Goal: Check status: Check status

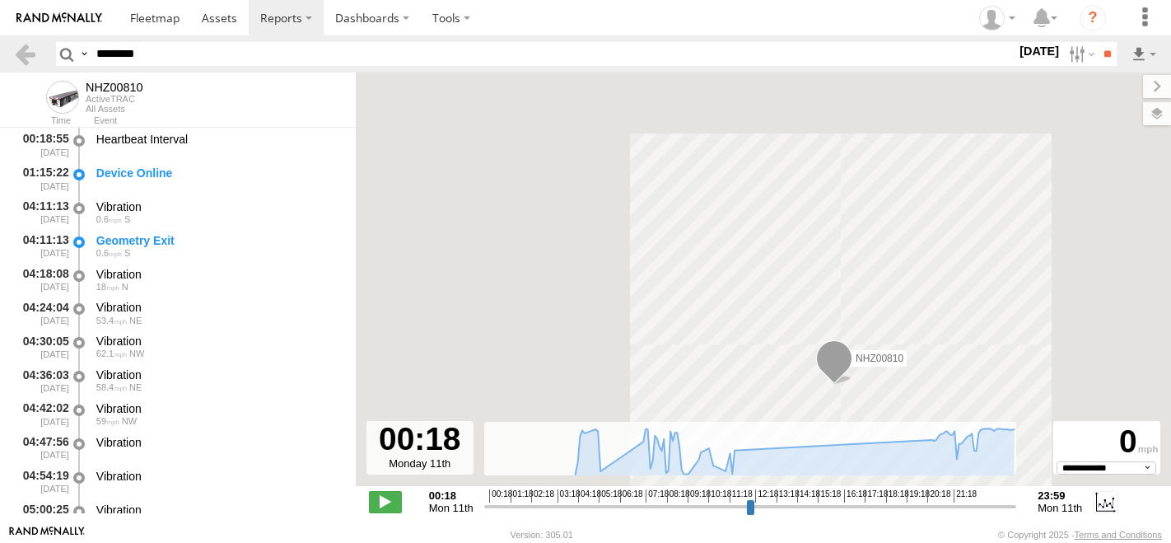
select select "**********"
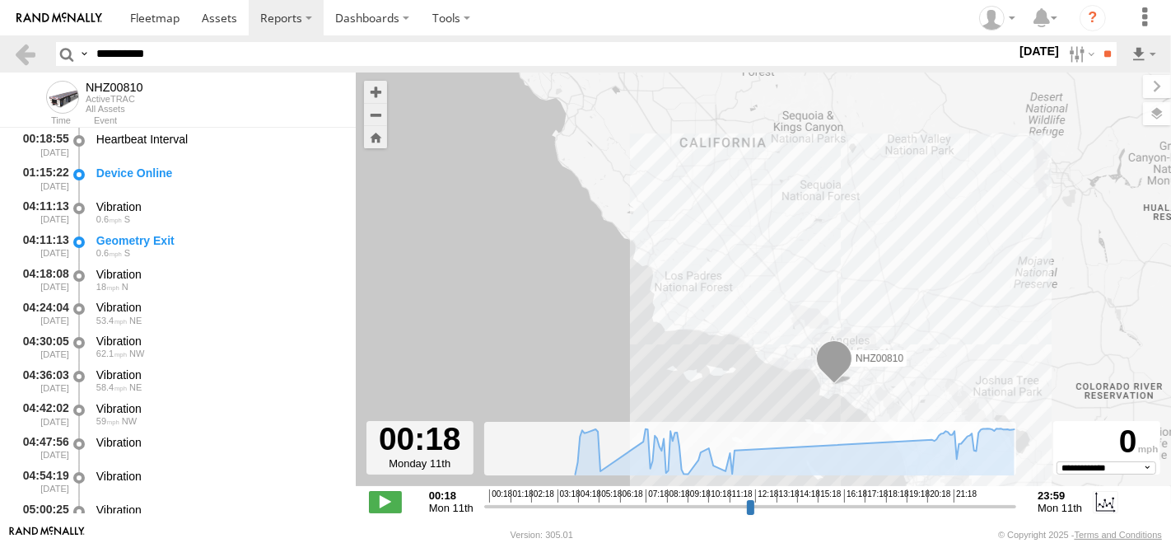
type input "**********"
click at [1098, 42] on input "**" at bounding box center [1107, 54] width 19 height 24
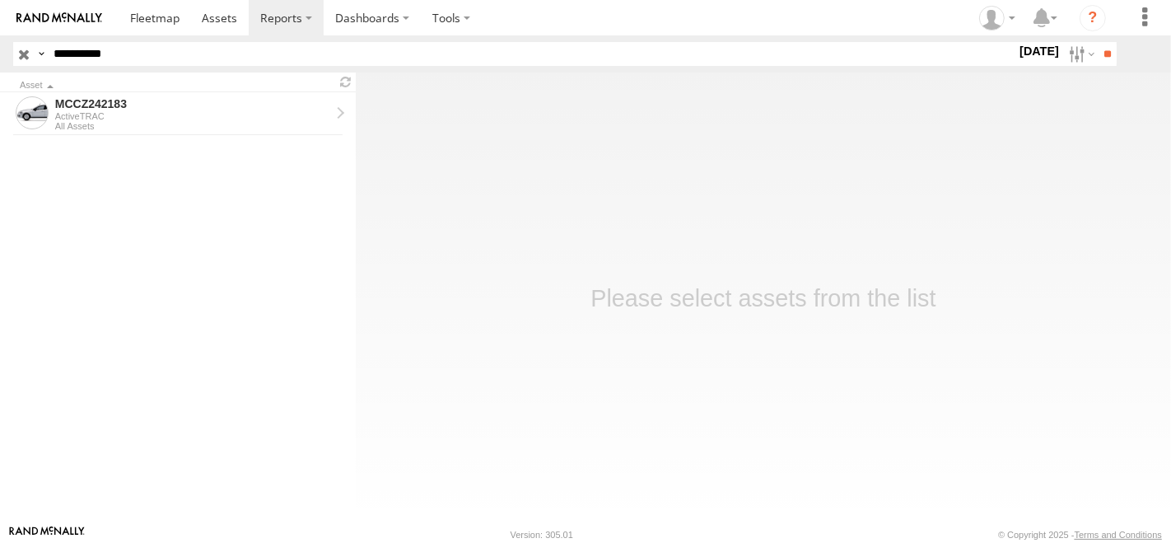
click at [0, 0] on label at bounding box center [0, 0] width 0 height 0
click at [1113, 49] on input "**" at bounding box center [1107, 54] width 19 height 24
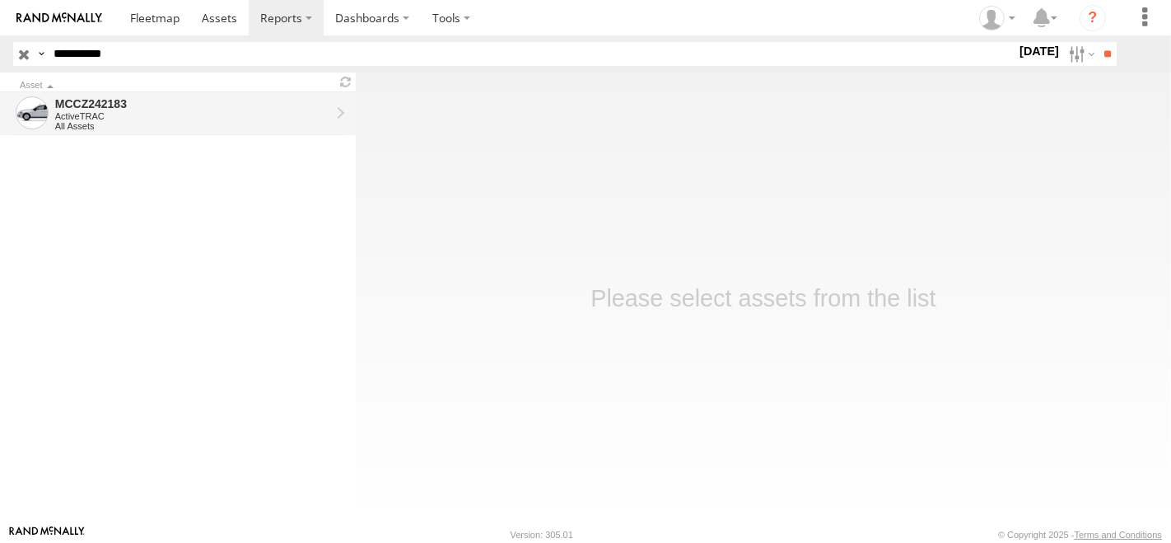
click at [126, 108] on div "MCCZ242183" at bounding box center [192, 103] width 275 height 15
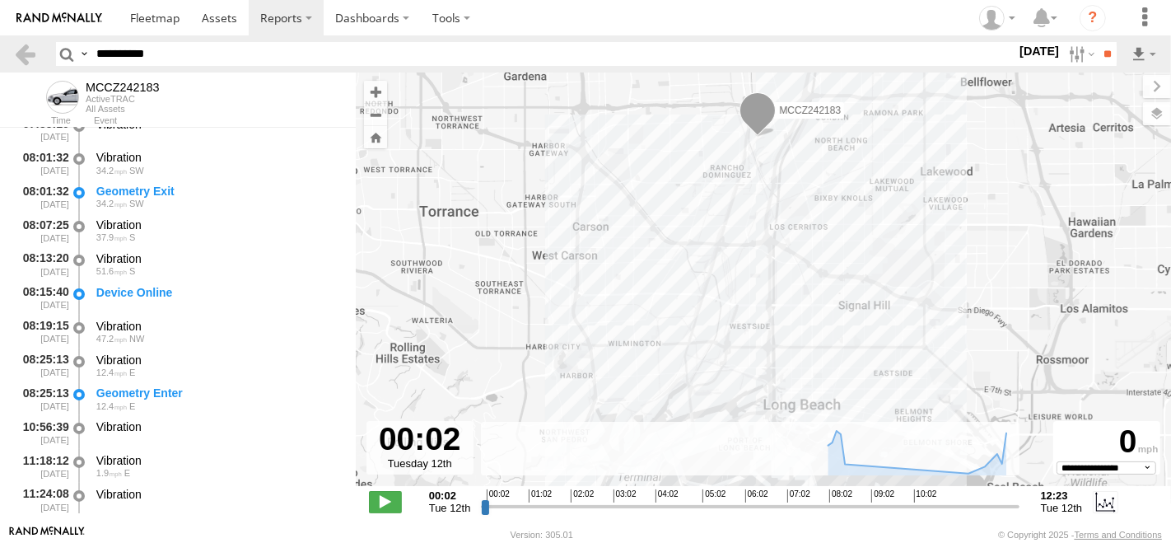
scroll to position [183, 0]
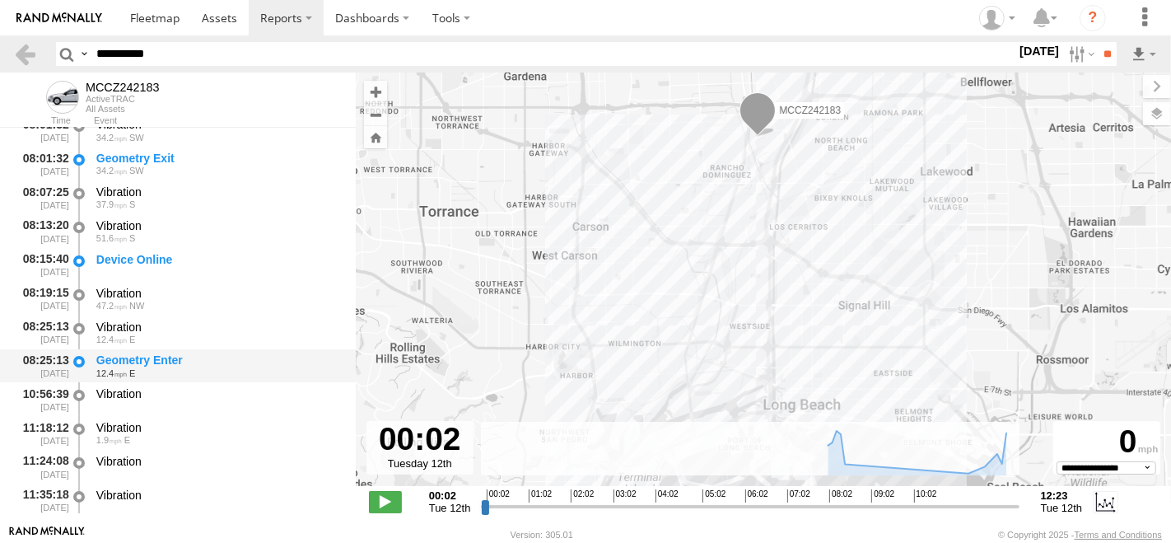
click at [179, 366] on div "Geometry Enter" at bounding box center [218, 360] width 244 height 15
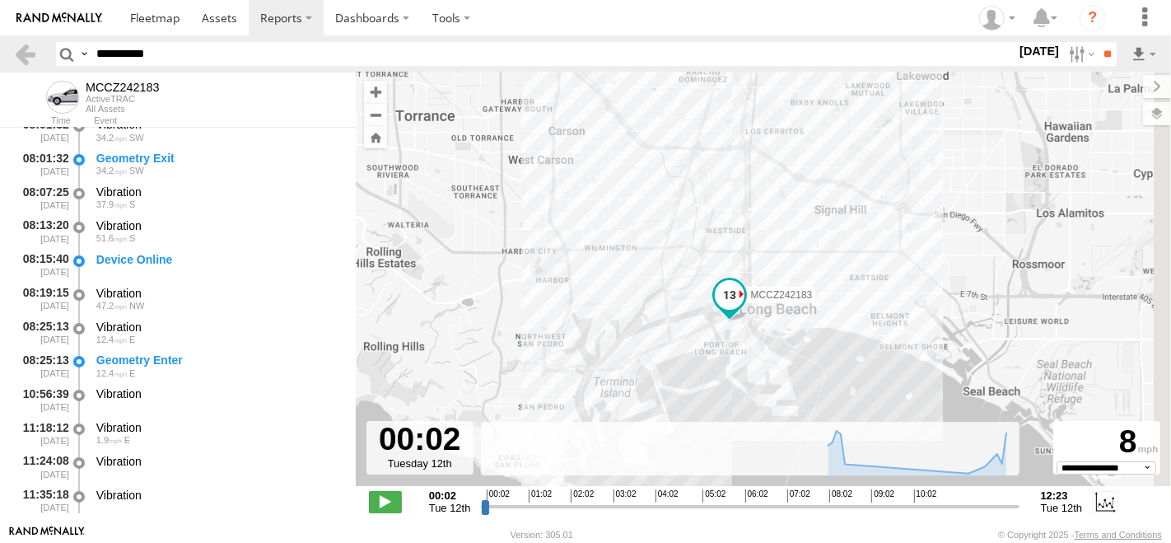
drag, startPoint x: 692, startPoint y: 330, endPoint x: 663, endPoint y: 213, distance: 121.3
click at [663, 213] on div "MCCZ242183" at bounding box center [764, 287] width 816 height 431
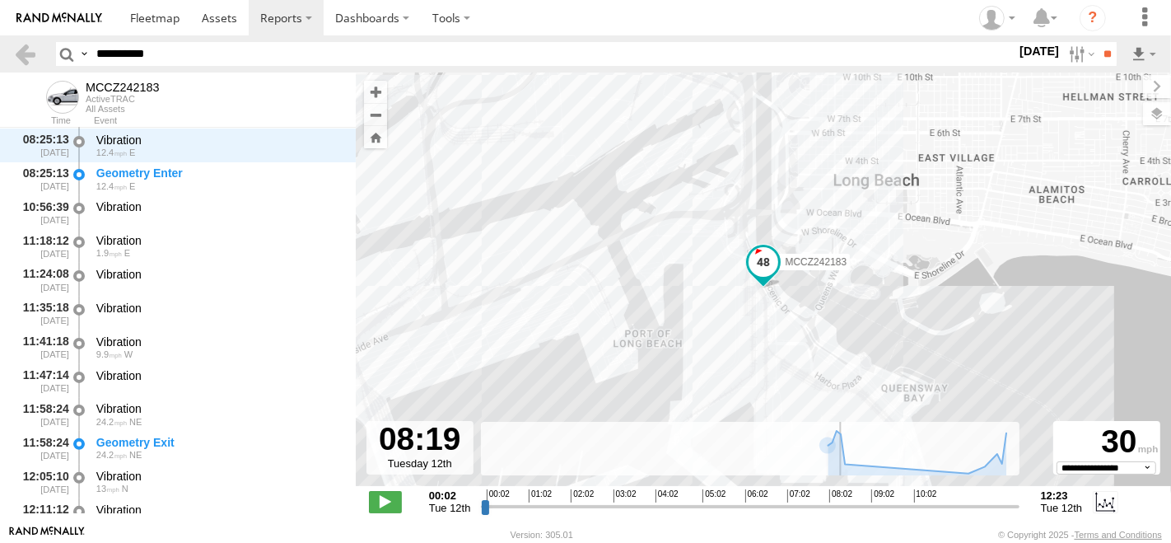
scroll to position [370, 0]
drag, startPoint x: 486, startPoint y: 507, endPoint x: 841, endPoint y: 534, distance: 356.1
click at [841, 514] on input "range" at bounding box center [750, 506] width 538 height 16
click at [216, 166] on div "Geometry Enter" at bounding box center [218, 173] width 244 height 15
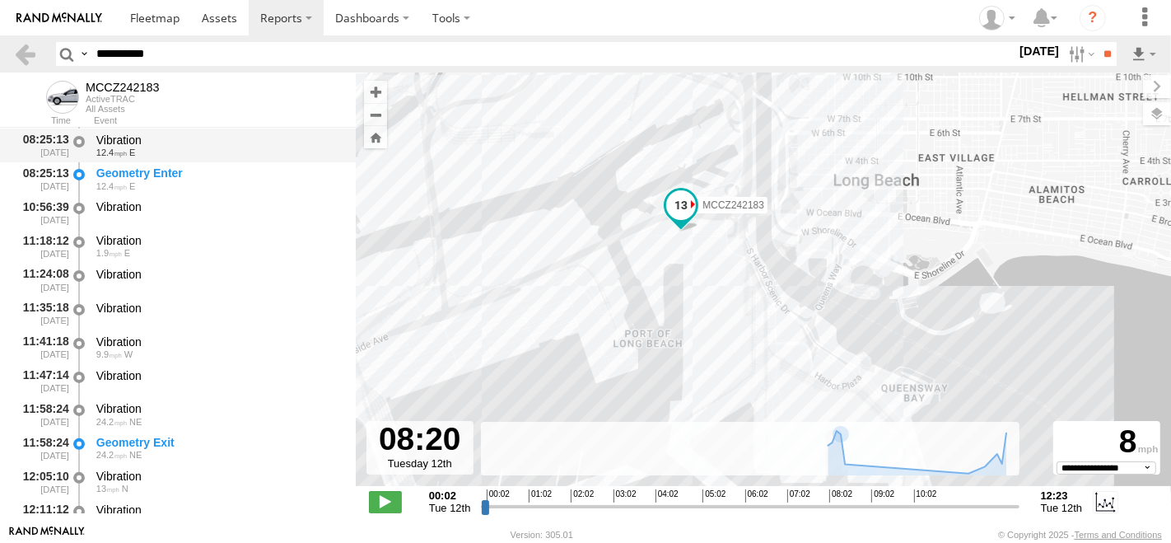
click at [166, 146] on div "Vibration" at bounding box center [218, 140] width 244 height 15
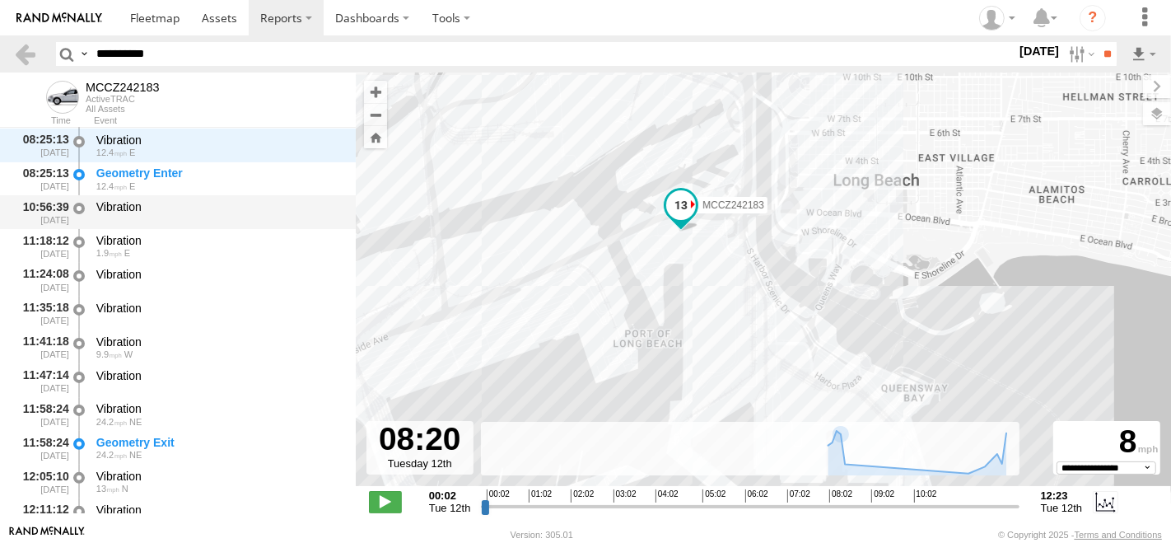
click at [162, 208] on div "Vibration" at bounding box center [218, 206] width 244 height 15
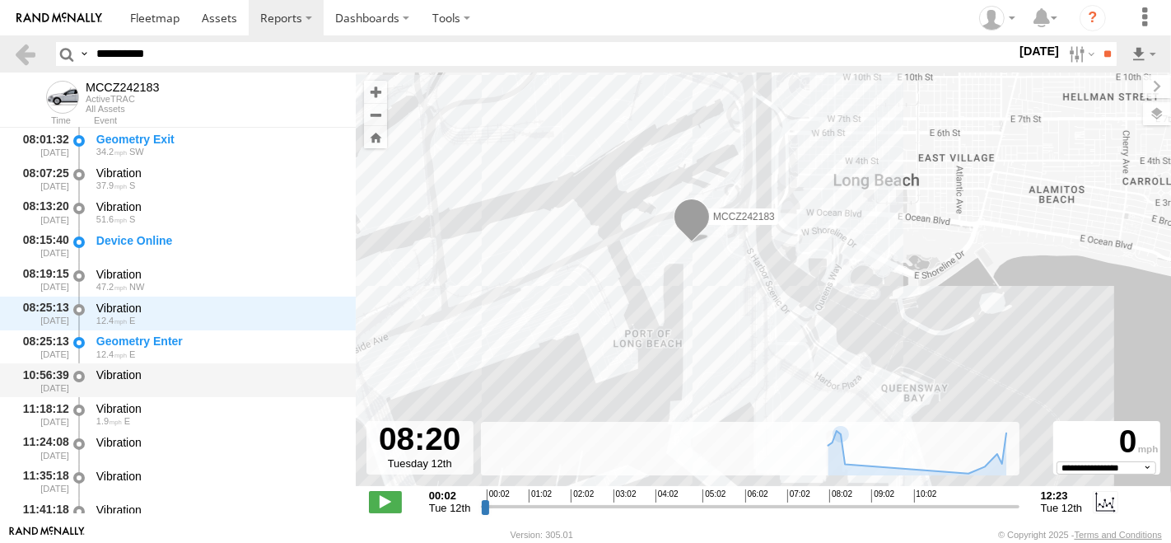
scroll to position [187, 0]
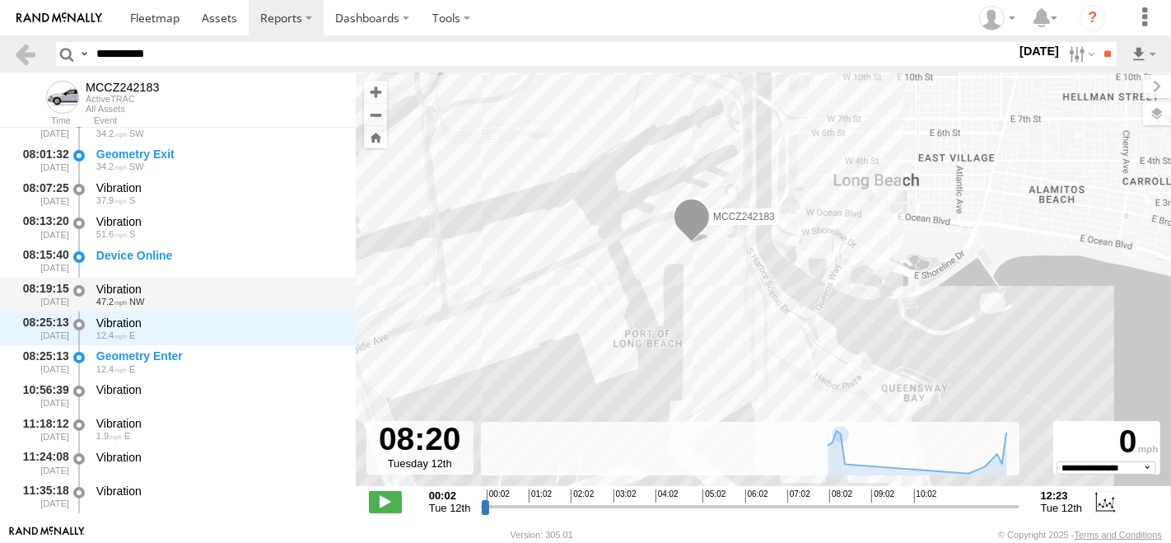
click at [168, 295] on div "Vibration" at bounding box center [218, 289] width 244 height 15
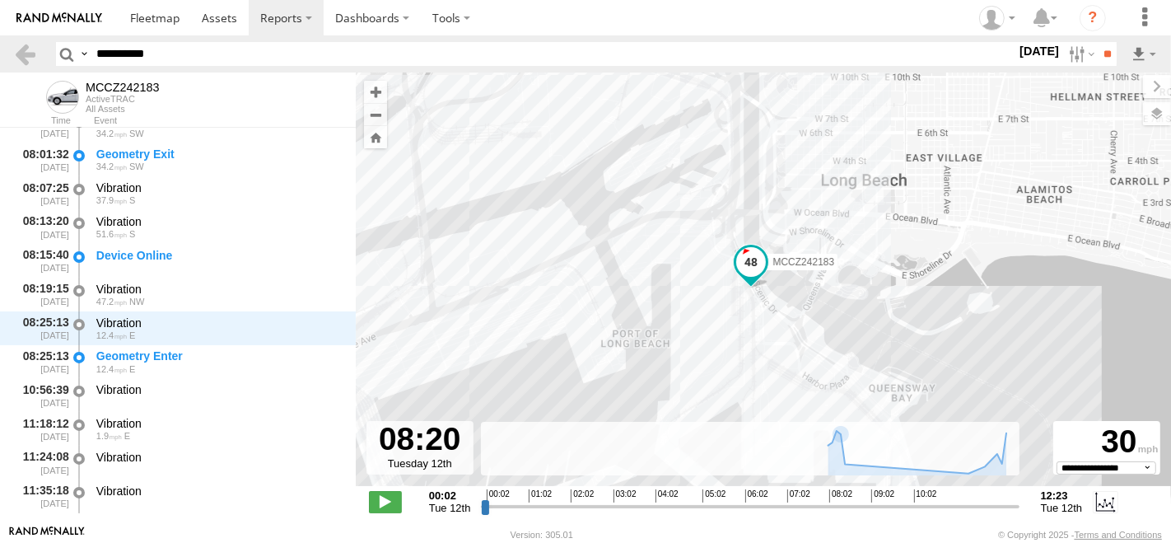
drag, startPoint x: 861, startPoint y: 325, endPoint x: 843, endPoint y: 325, distance: 18.1
click at [843, 325] on div "MCCZ242183" at bounding box center [764, 287] width 816 height 431
click at [655, 241] on div "MCCZ242183" at bounding box center [764, 287] width 816 height 431
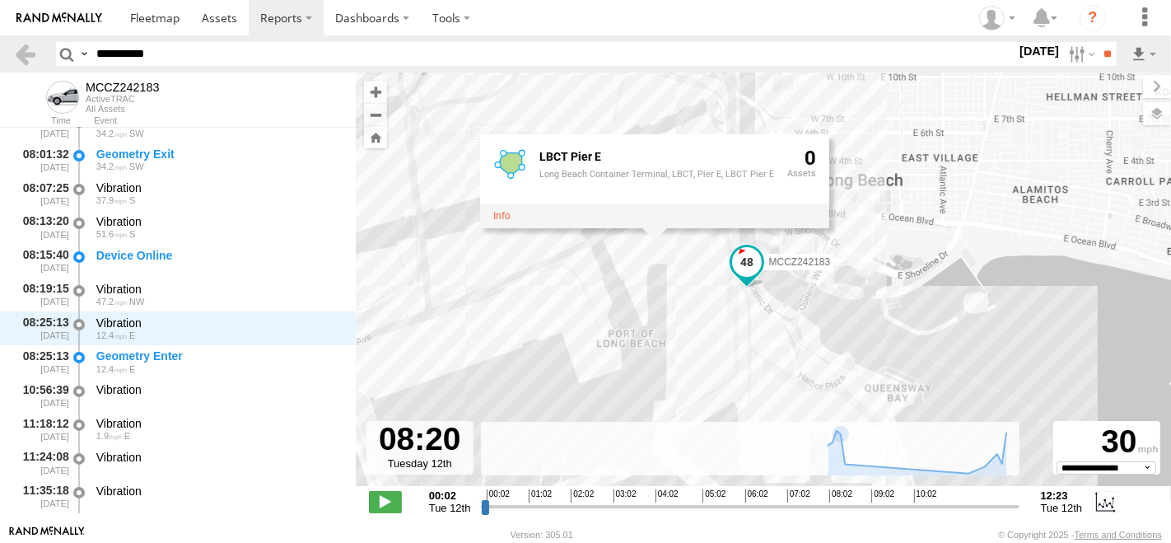
click at [688, 266] on div "MCCZ242183 LBCT Pier E Long Beach Container Terminal, LBCT, Pier E, LBCT Pier E…" at bounding box center [764, 287] width 816 height 431
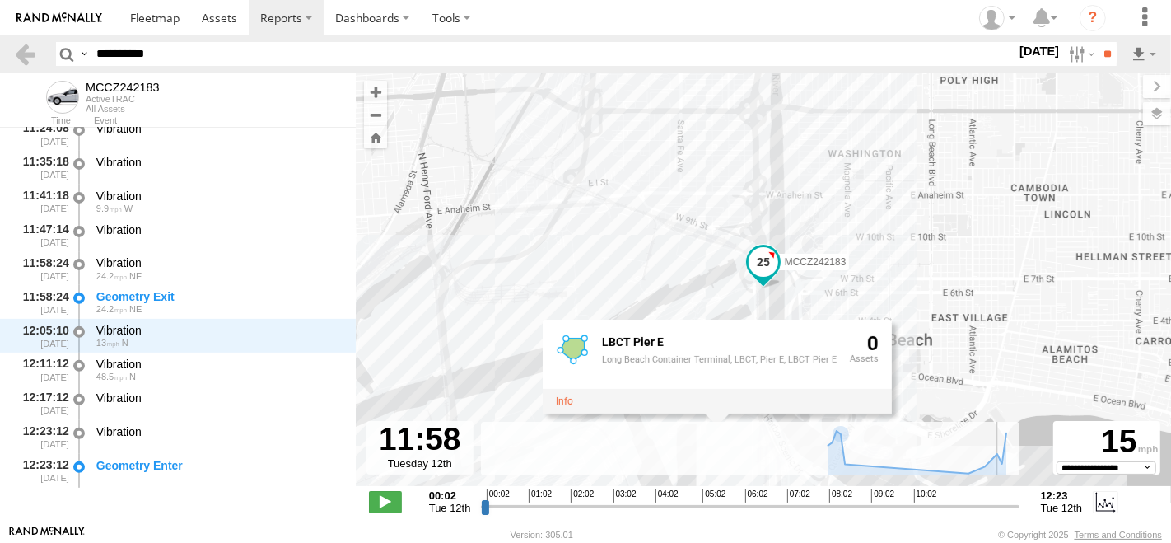
scroll to position [517, 0]
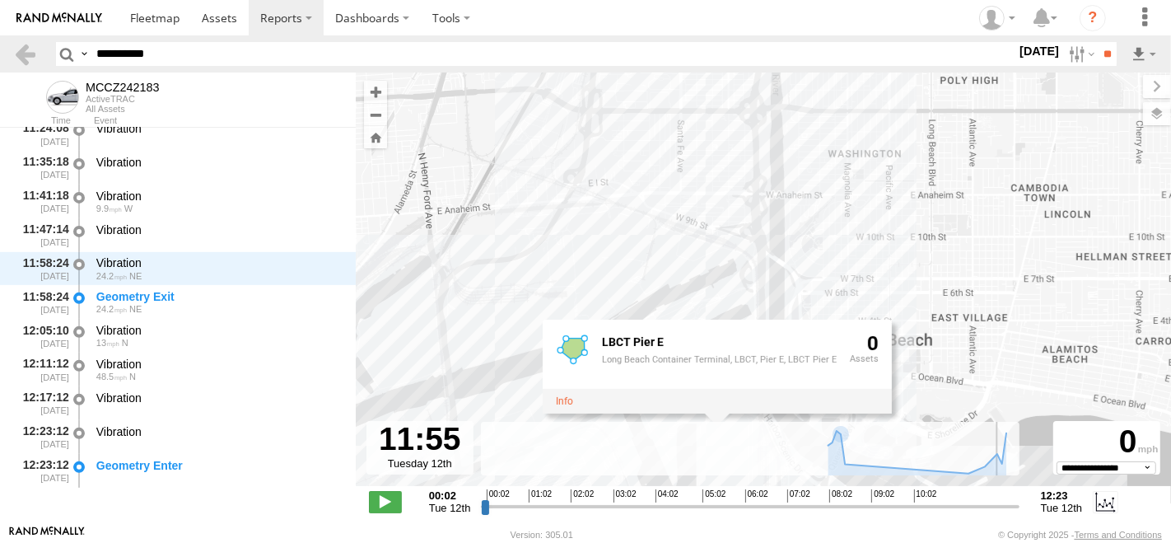
drag, startPoint x: 843, startPoint y: 505, endPoint x: 995, endPoint y: 511, distance: 152.5
click at [995, 511] on input "range" at bounding box center [750, 506] width 538 height 16
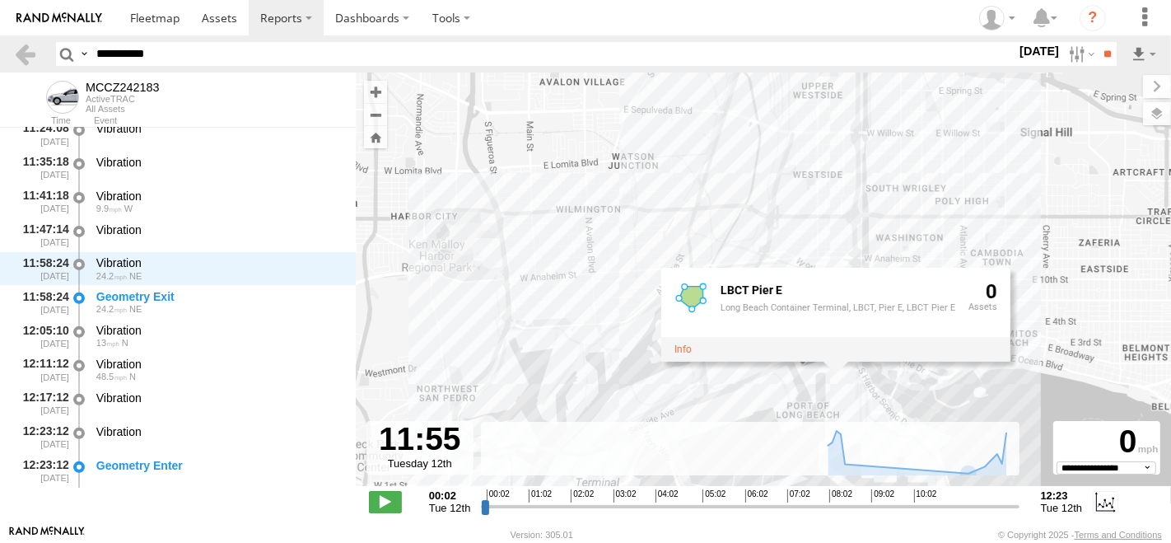
click at [835, 389] on div "MCCZ242183 LBCT Pier E Long Beach Container Terminal, LBCT, Pier E, LBCT Pier E…" at bounding box center [764, 287] width 816 height 431
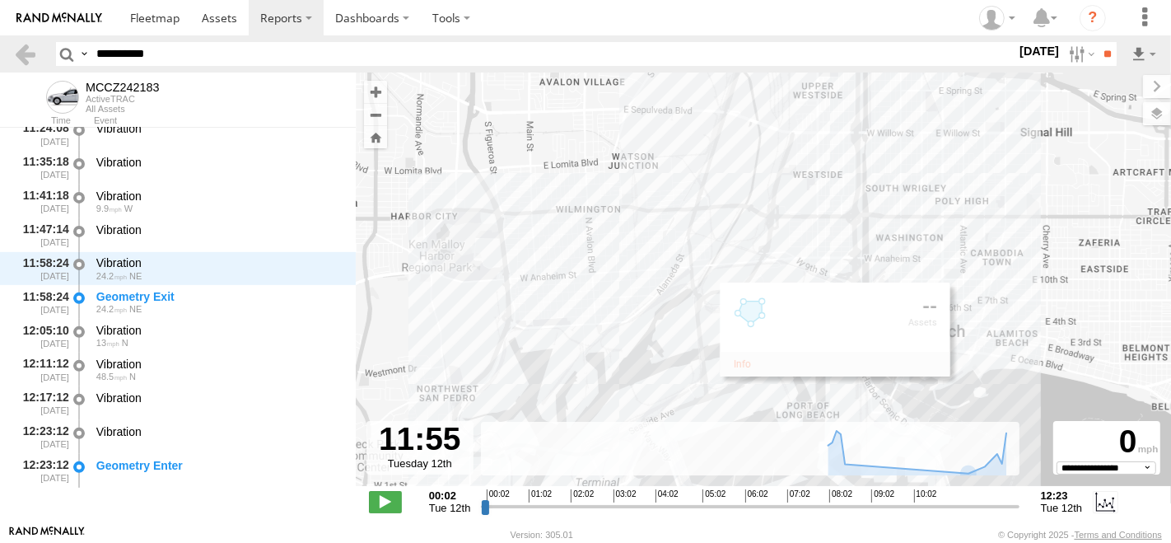
click at [931, 387] on div "MCCZ242183" at bounding box center [764, 287] width 816 height 431
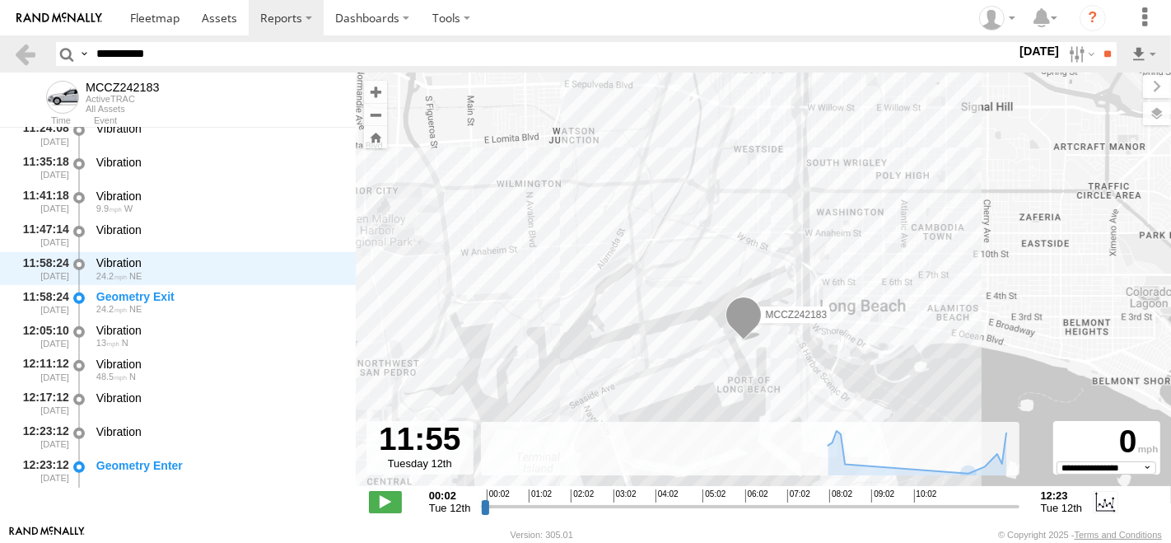
drag, startPoint x: 949, startPoint y: 391, endPoint x: 821, endPoint y: 333, distance: 140.4
click at [862, 339] on div "MCCZ242183" at bounding box center [764, 287] width 816 height 431
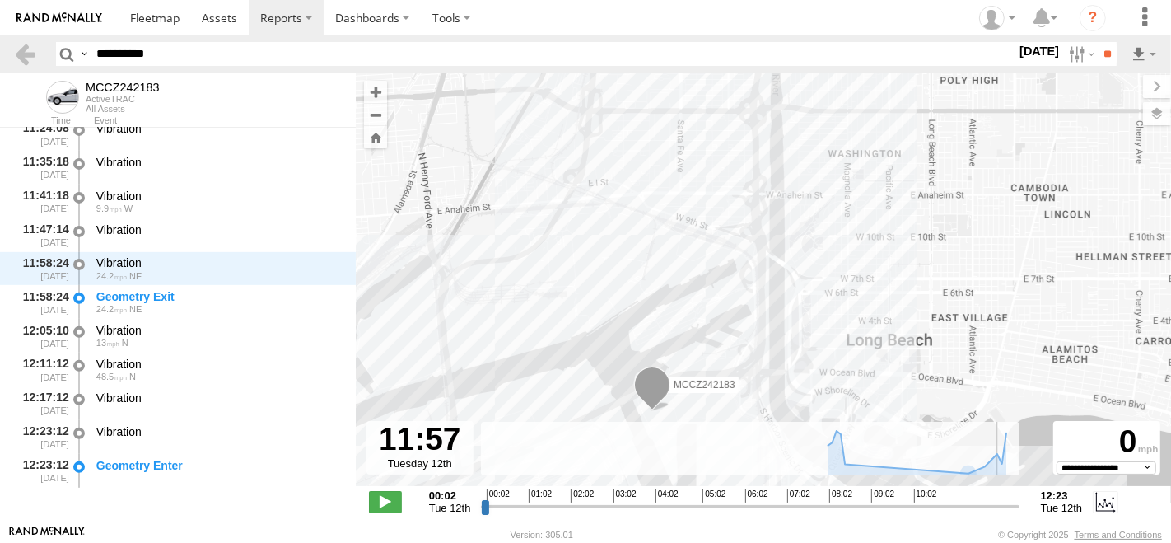
type input "**********"
click at [997, 512] on input "range" at bounding box center [750, 506] width 538 height 16
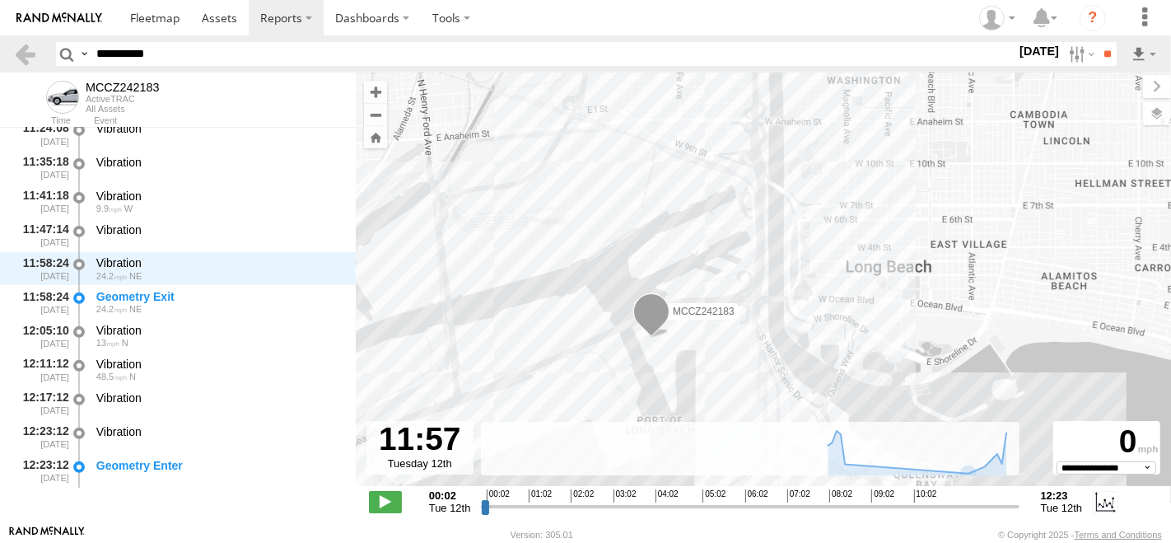
drag, startPoint x: 877, startPoint y: 318, endPoint x: 881, endPoint y: 208, distance: 109.6
click at [881, 208] on div "MCCZ242183" at bounding box center [764, 287] width 816 height 431
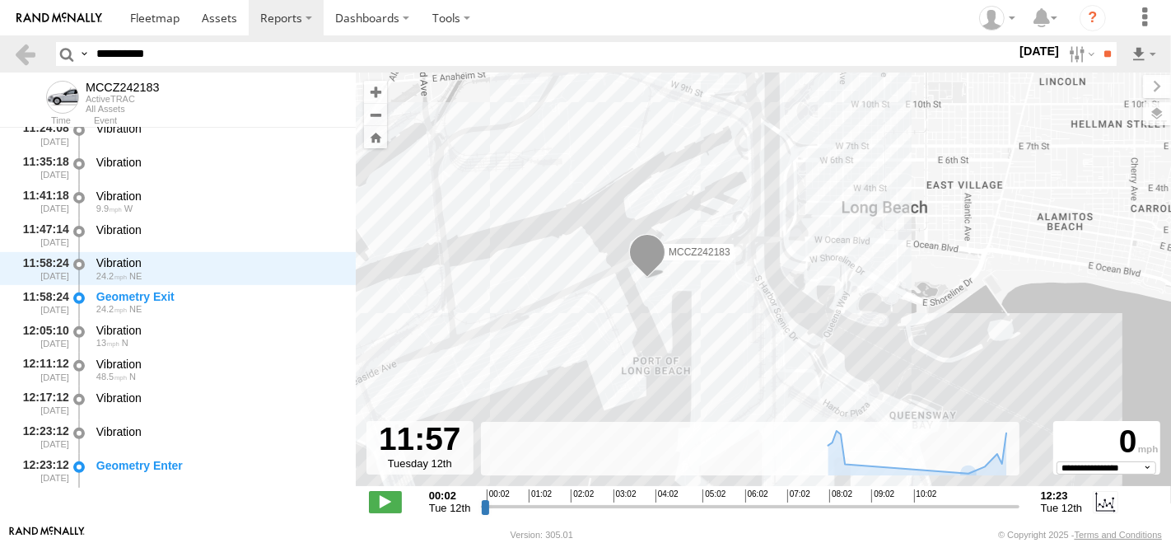
drag, startPoint x: 845, startPoint y: 358, endPoint x: 827, endPoint y: 295, distance: 65.2
click at [827, 295] on div "MCCZ242183" at bounding box center [764, 287] width 816 height 431
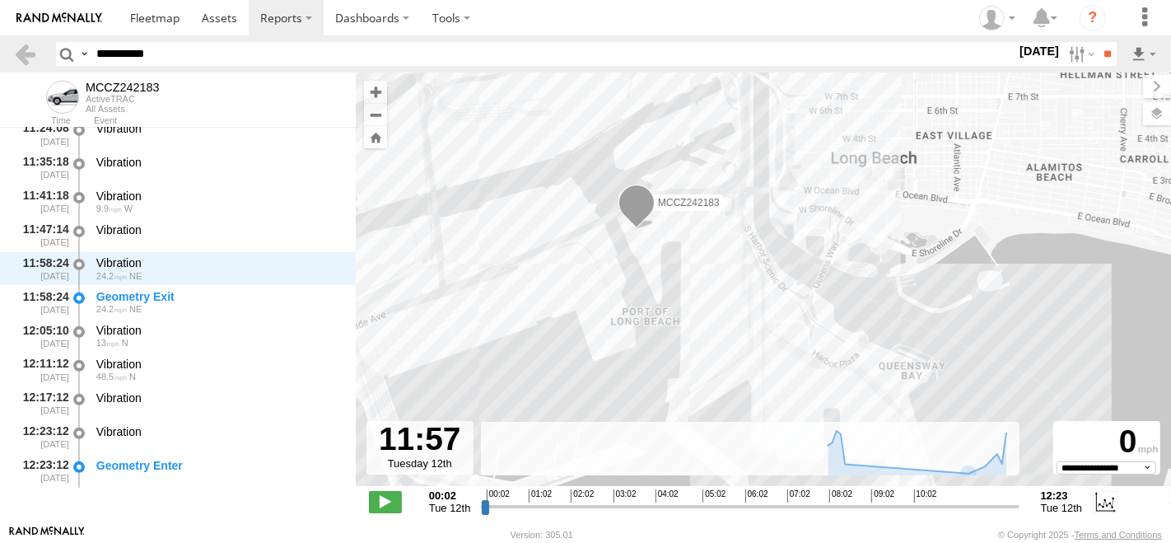
click at [716, 341] on div "MCCZ242183" at bounding box center [764, 287] width 816 height 431
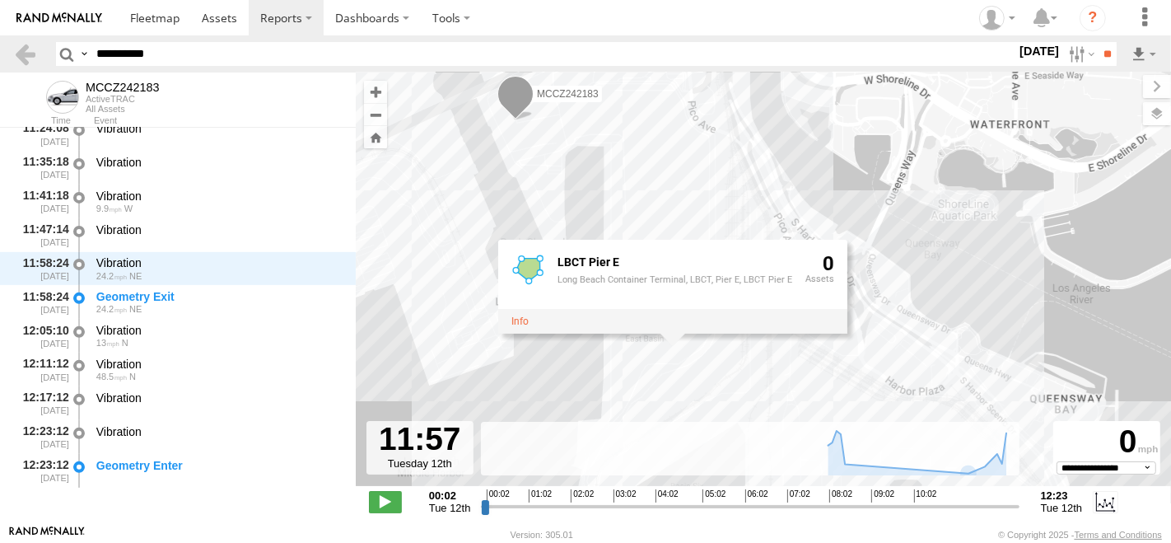
drag, startPoint x: 816, startPoint y: 182, endPoint x: 998, endPoint y: 213, distance: 185.5
click at [998, 213] on div "MCCZ242183 LBCT Pier E Long Beach Container Terminal, LBCT, Pier E, LBCT Pier E…" at bounding box center [764, 287] width 816 height 431
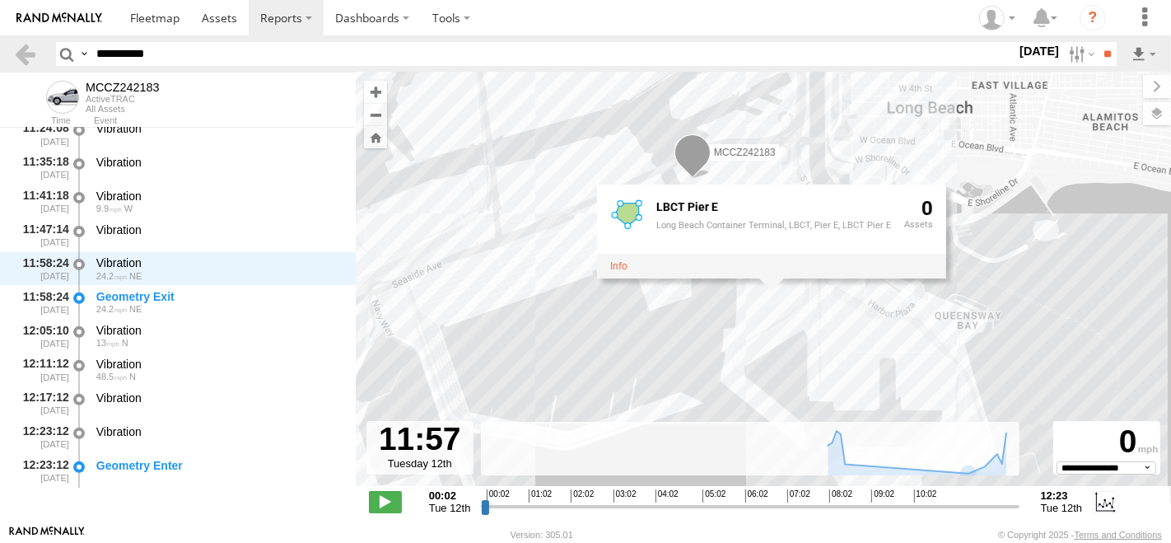
drag, startPoint x: 1021, startPoint y: 292, endPoint x: 975, endPoint y: 314, distance: 50.9
click at [975, 314] on div "MCCZ242183 LBCT Pier E Long Beach Container Terminal, LBCT, Pier E, LBCT Pier E…" at bounding box center [764, 287] width 816 height 431
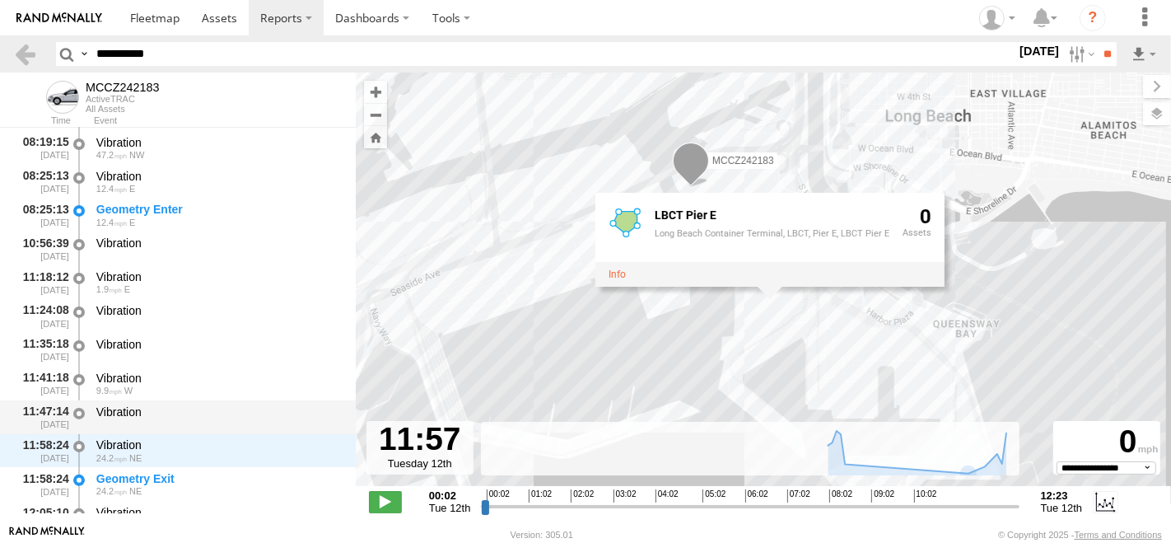
scroll to position [425, 0]
